Goal: Task Accomplishment & Management: Manage account settings

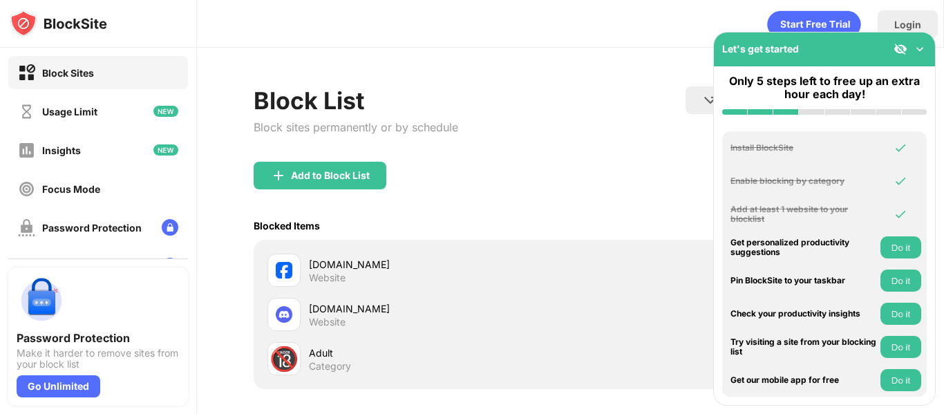
click at [922, 54] on img at bounding box center [920, 49] width 14 height 14
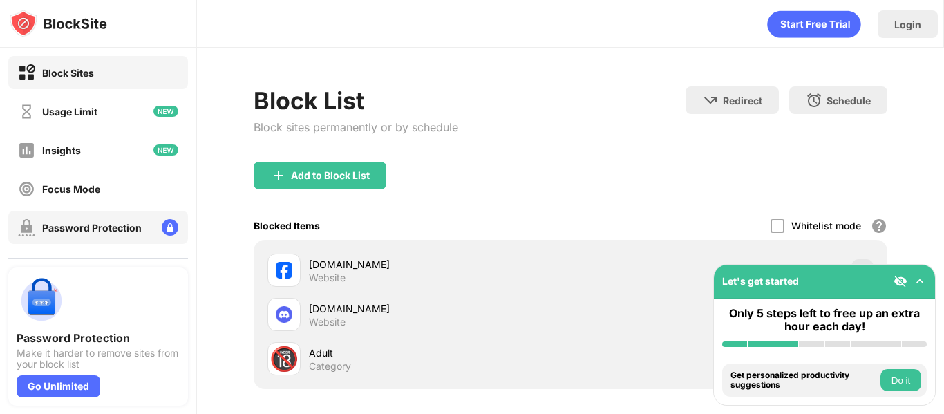
click at [121, 230] on div "Password Protection" at bounding box center [91, 228] width 99 height 12
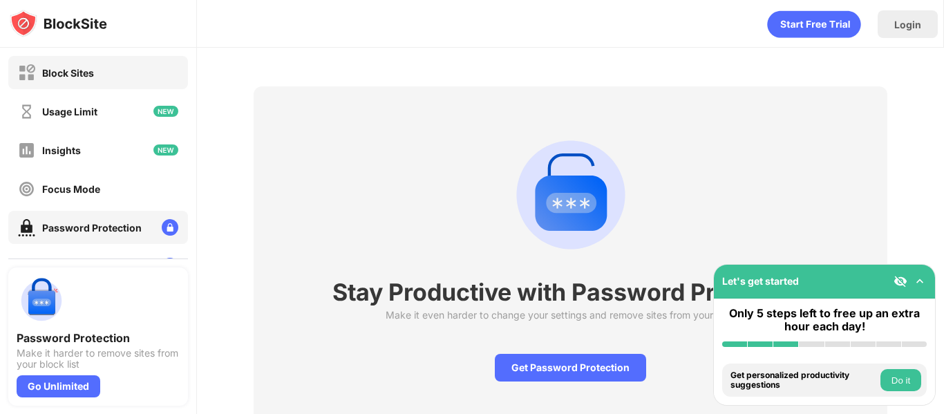
click at [25, 80] on img at bounding box center [26, 72] width 17 height 17
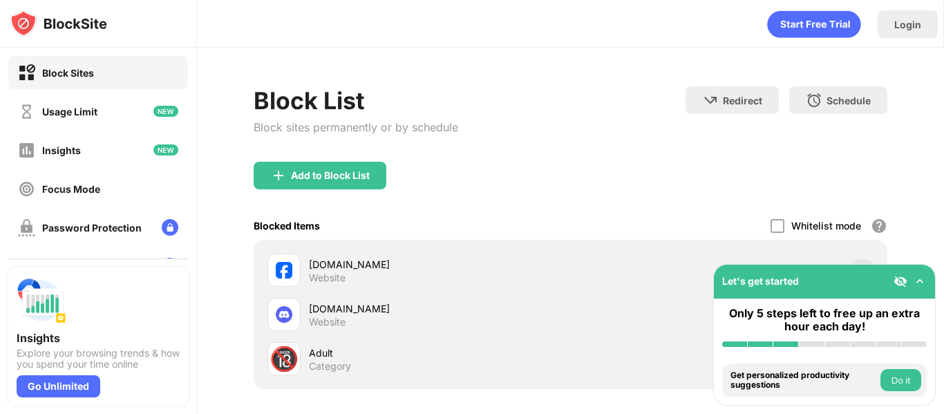
scroll to position [122, 0]
